Goal: Task Accomplishment & Management: Manage account settings

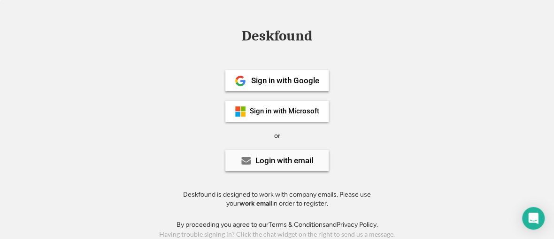
click at [263, 159] on div "Login with email" at bounding box center [285, 160] width 58 height 8
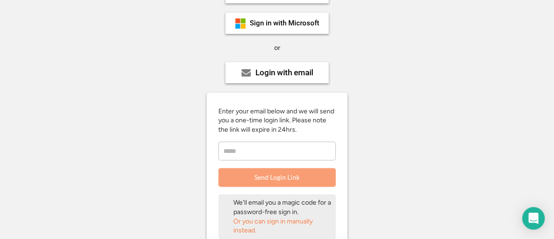
scroll to position [94, 0]
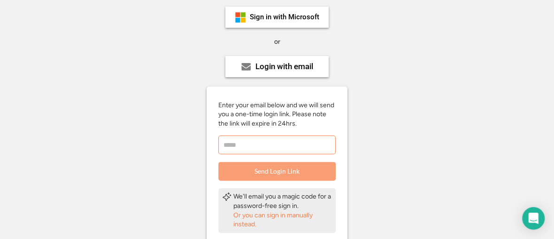
click at [245, 147] on input "email" at bounding box center [276, 144] width 117 height 19
click at [250, 216] on div "Or you can sign in manually instead." at bounding box center [282, 219] width 99 height 18
